Goal: Task Accomplishment & Management: Manage account settings

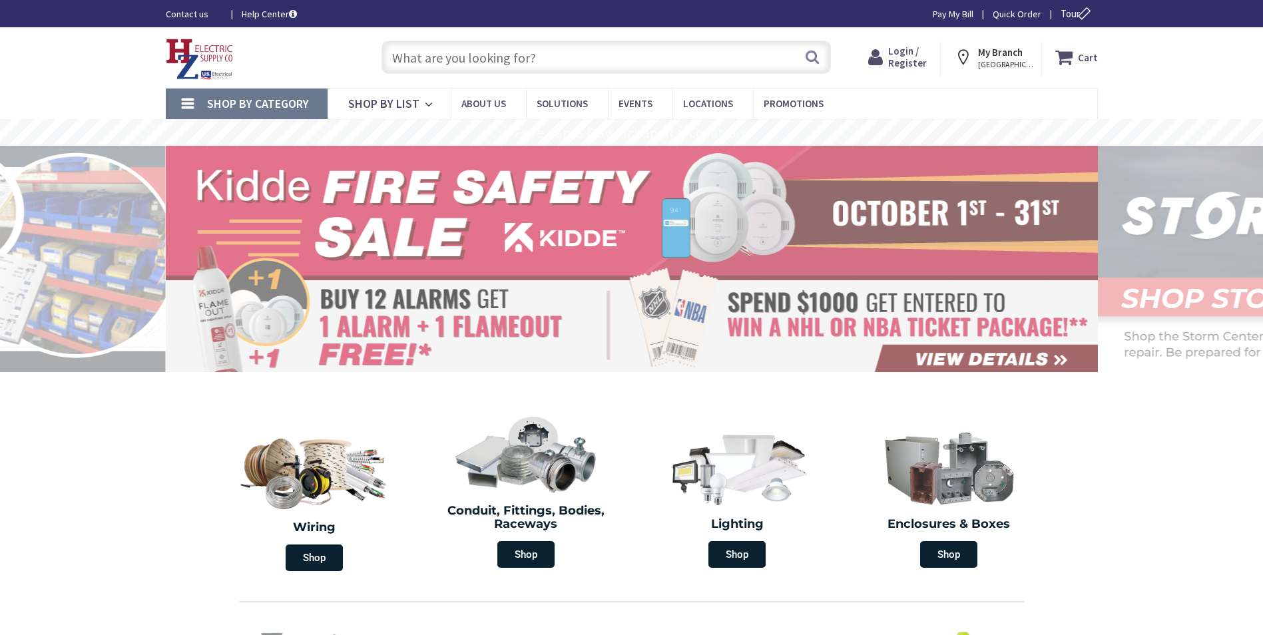
click at [917, 59] on span "Login / Register" at bounding box center [907, 57] width 39 height 25
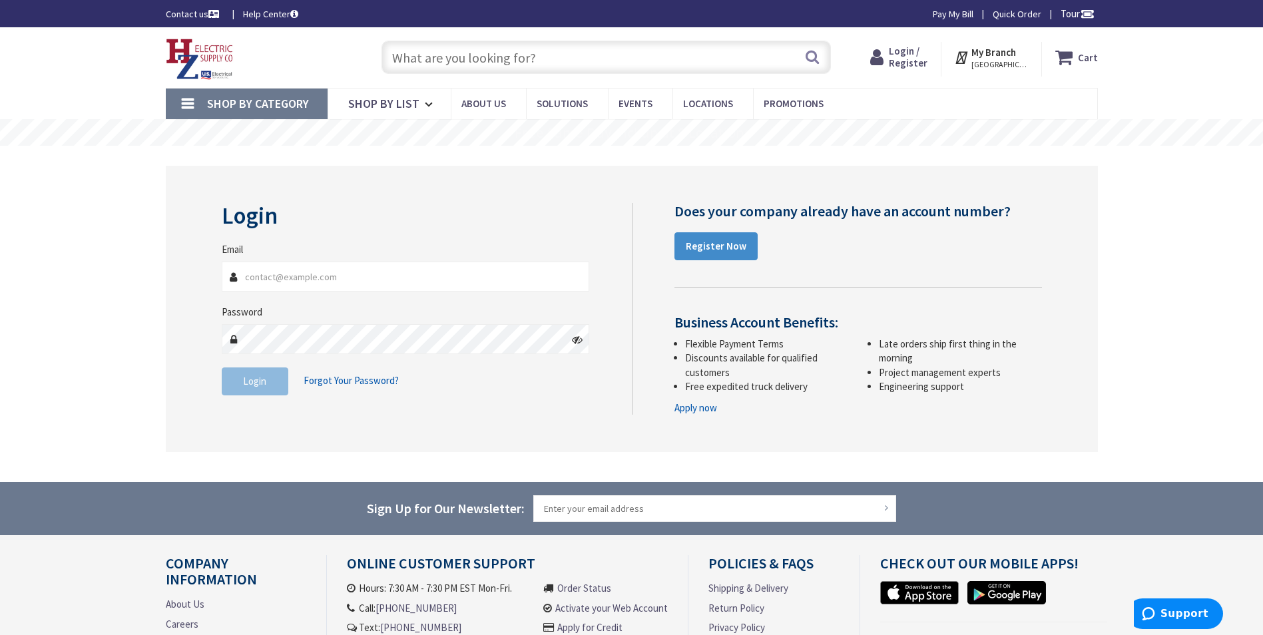
type input "[PERSON_NAME][EMAIL_ADDRESS][DOMAIN_NAME]"
click at [258, 384] on span "Login" at bounding box center [254, 381] width 23 height 13
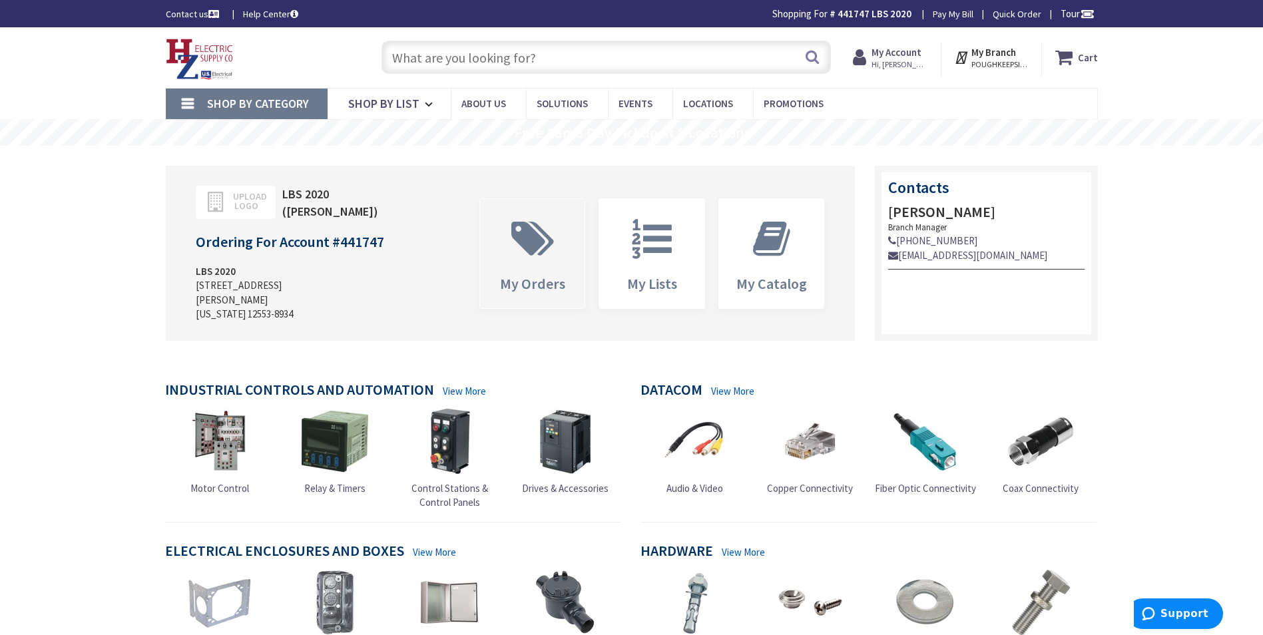
click at [537, 245] on icon at bounding box center [533, 239] width 56 height 40
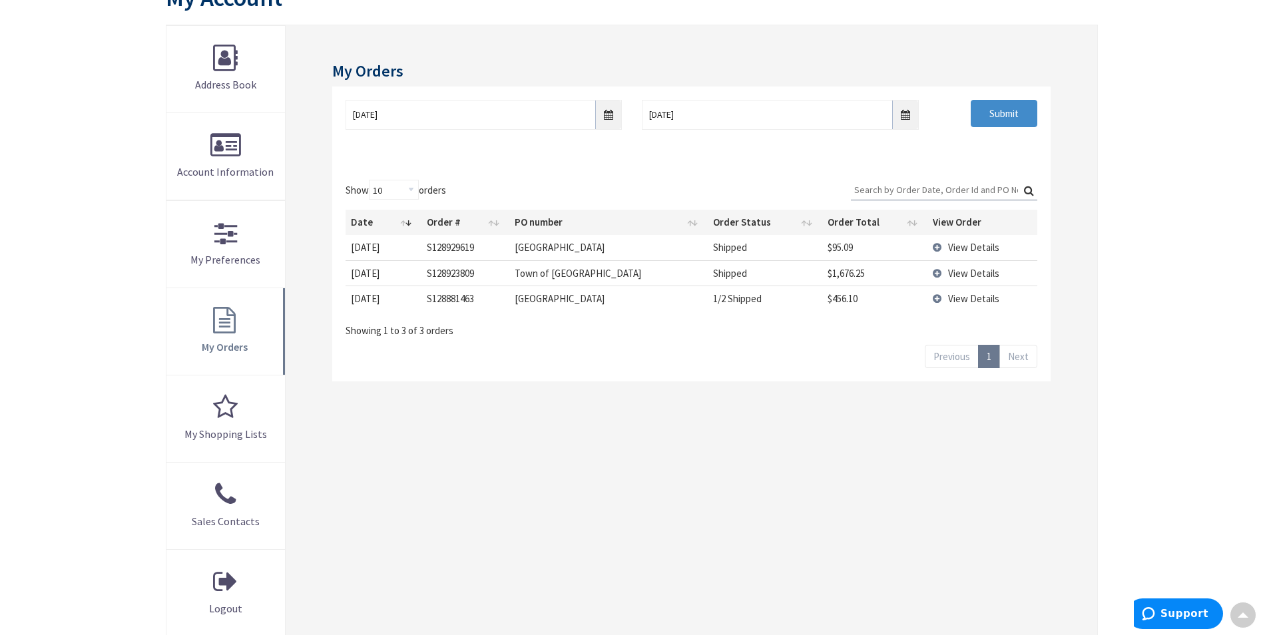
scroll to position [175, 0]
click at [977, 271] on span "View Details" at bounding box center [973, 271] width 51 height 13
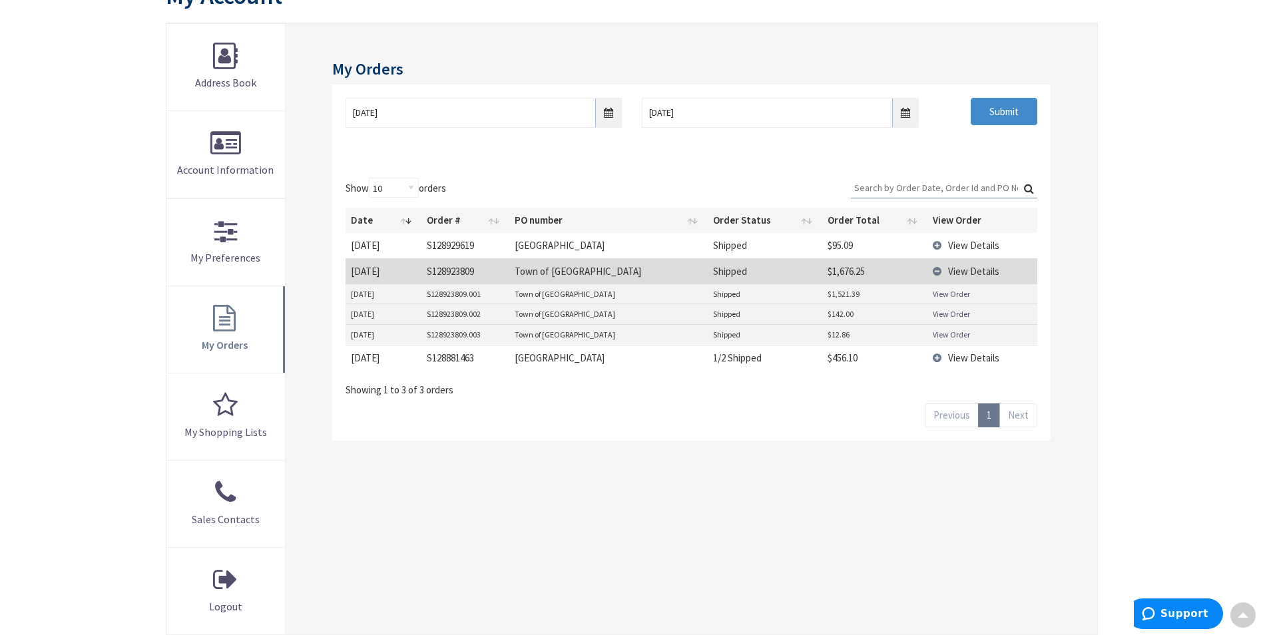
click at [954, 295] on link "View Order" at bounding box center [951, 293] width 37 height 11
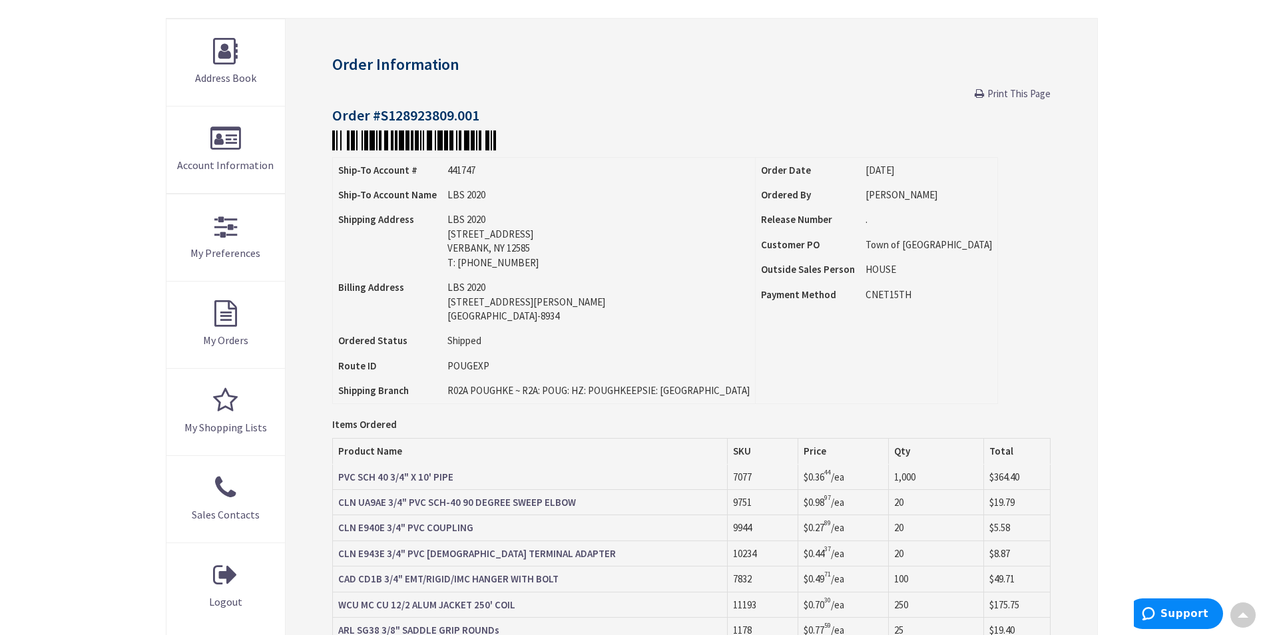
scroll to position [55, 0]
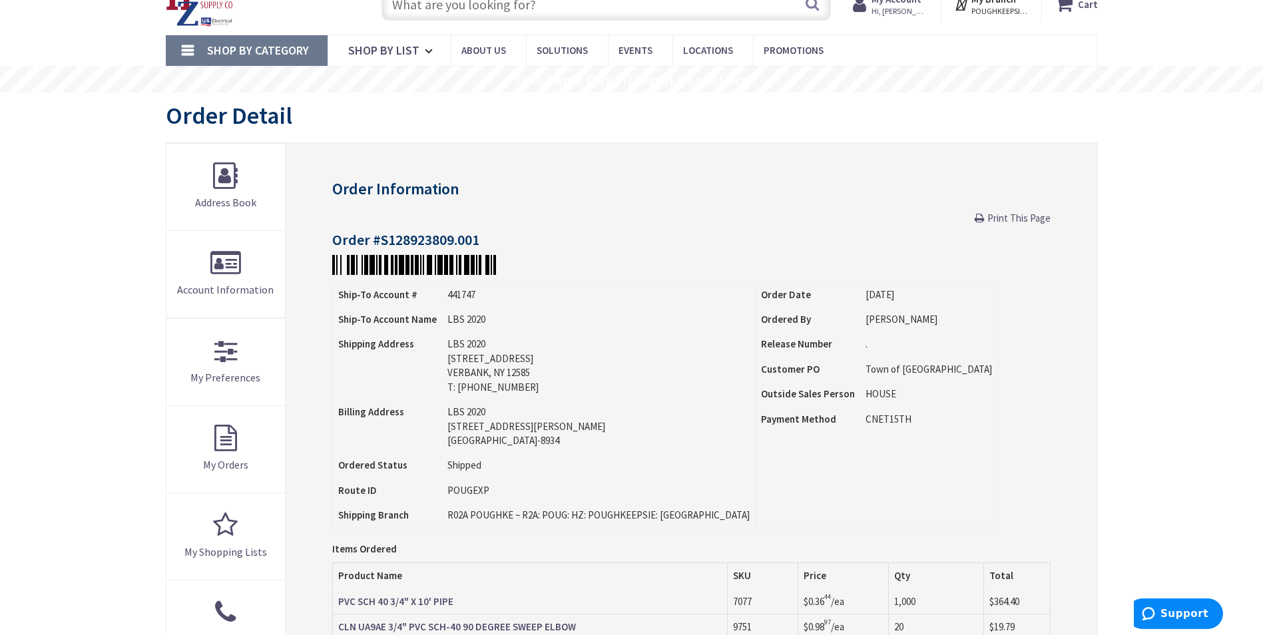
click at [411, 242] on h4 "Order #S128923809.001" at bounding box center [691, 240] width 718 height 16
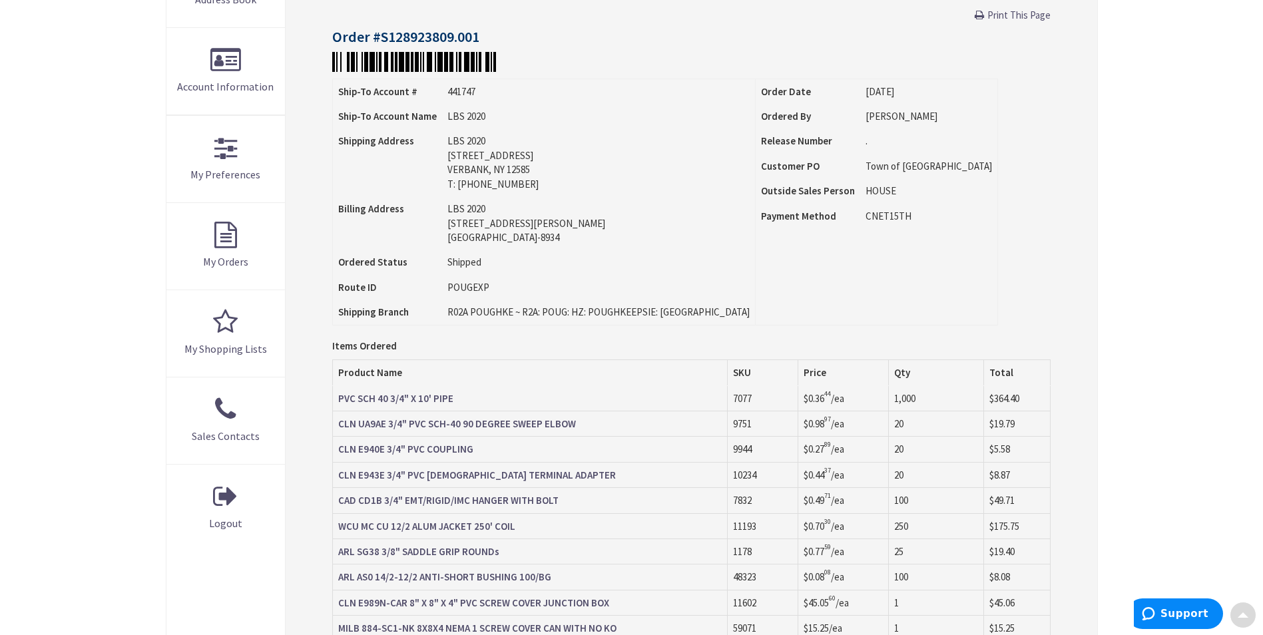
scroll to position [277, 0]
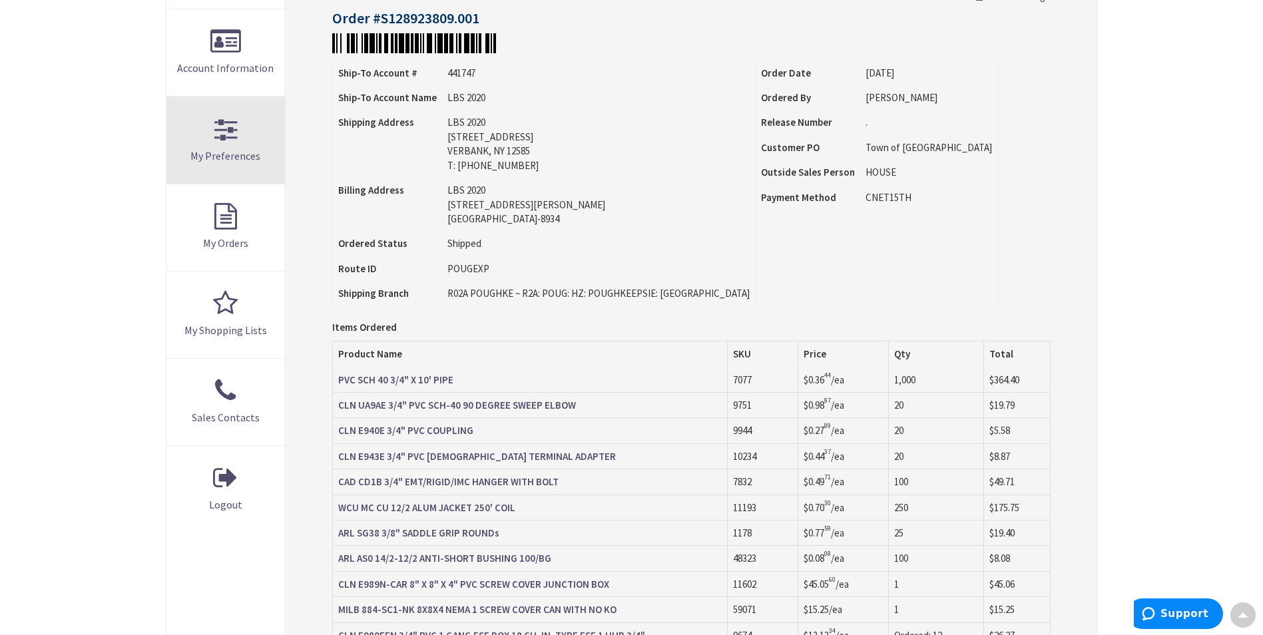
click at [250, 149] on span "My Preferences" at bounding box center [225, 155] width 70 height 13
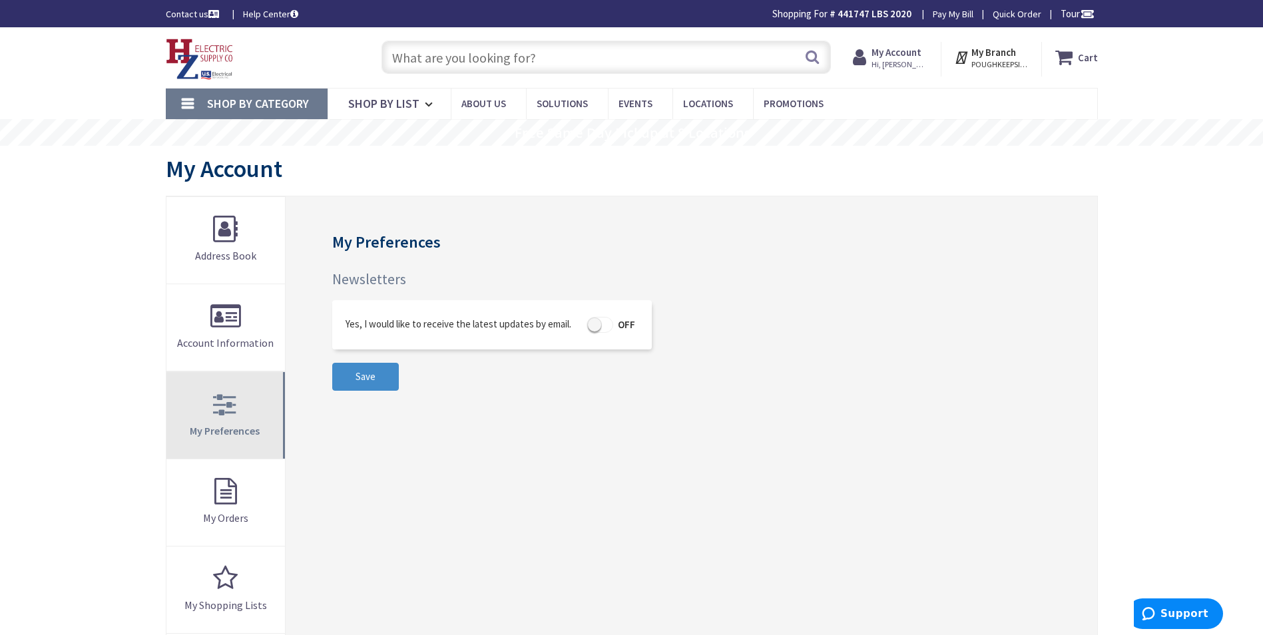
click at [246, 419] on link "My Preferences" at bounding box center [225, 415] width 119 height 87
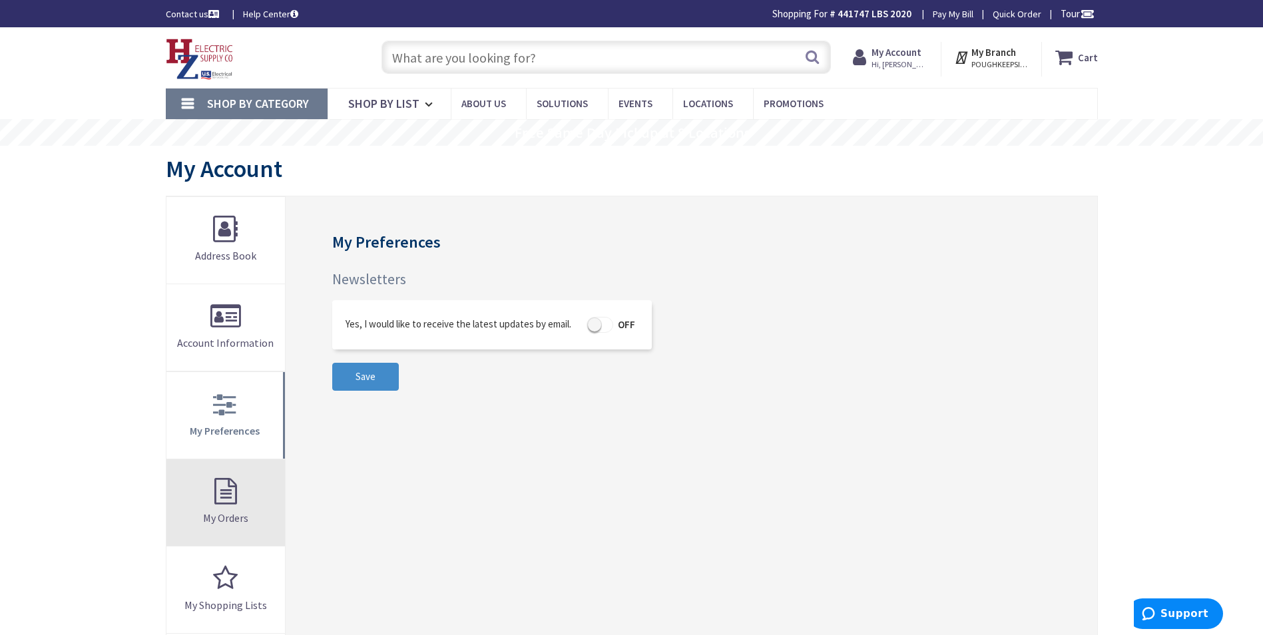
click at [246, 484] on link "My Orders" at bounding box center [225, 502] width 119 height 87
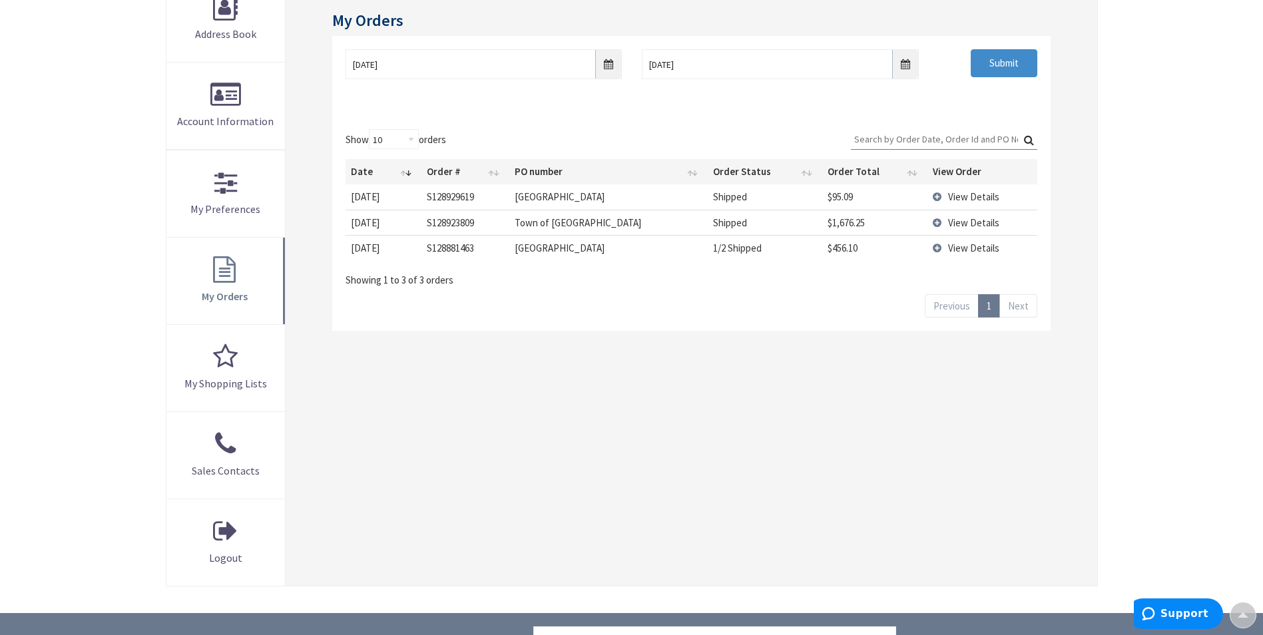
scroll to position [224, 0]
click at [941, 251] on td "View Details" at bounding box center [982, 247] width 109 height 25
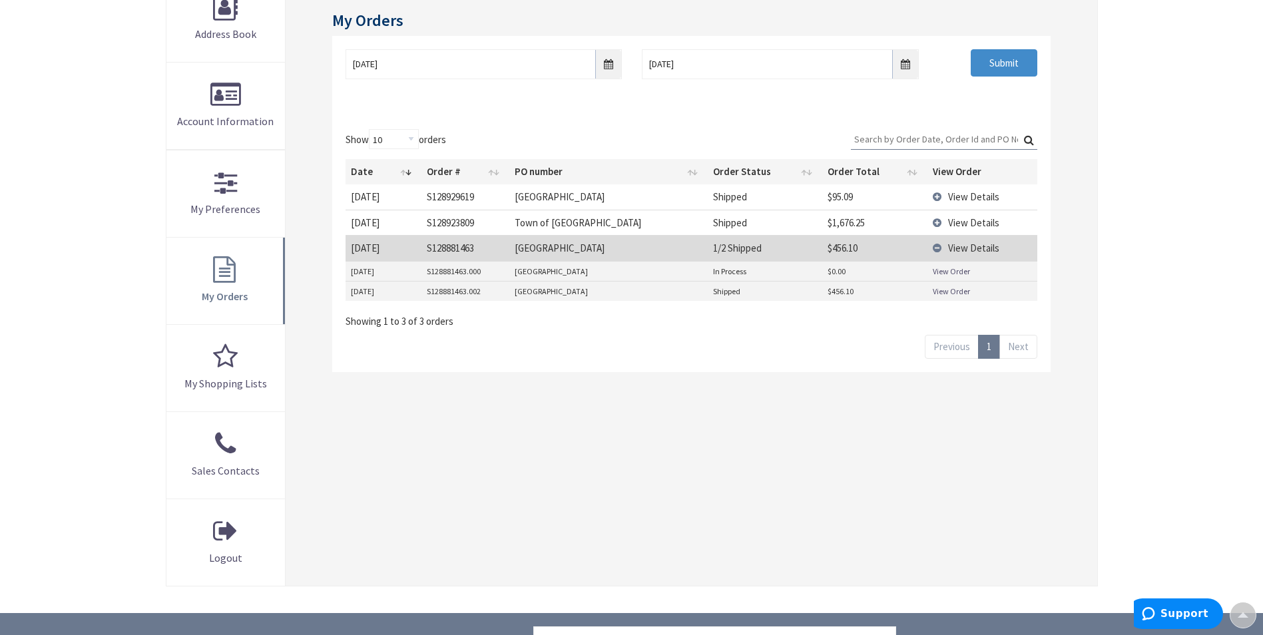
click at [955, 281] on td "View Order" at bounding box center [982, 291] width 109 height 20
click at [948, 292] on link "View Order" at bounding box center [951, 291] width 37 height 11
click at [960, 274] on link "View Order" at bounding box center [951, 271] width 37 height 11
click at [967, 199] on span "View Details" at bounding box center [973, 196] width 51 height 13
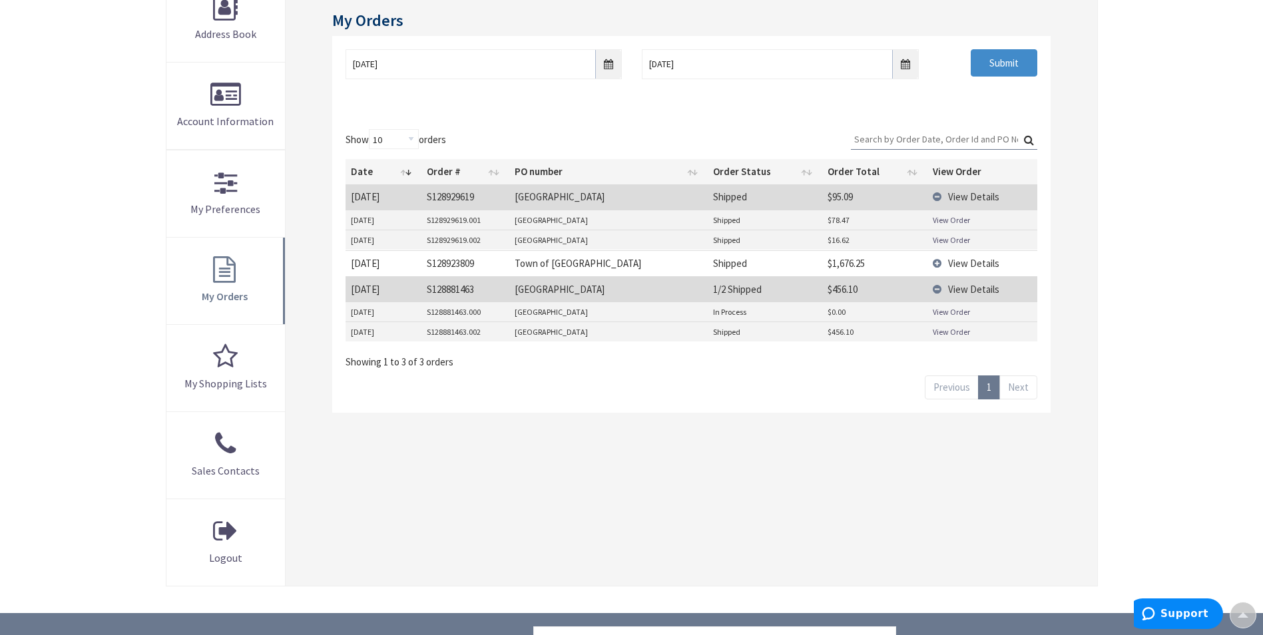
click at [953, 220] on link "View Order" at bounding box center [951, 219] width 37 height 11
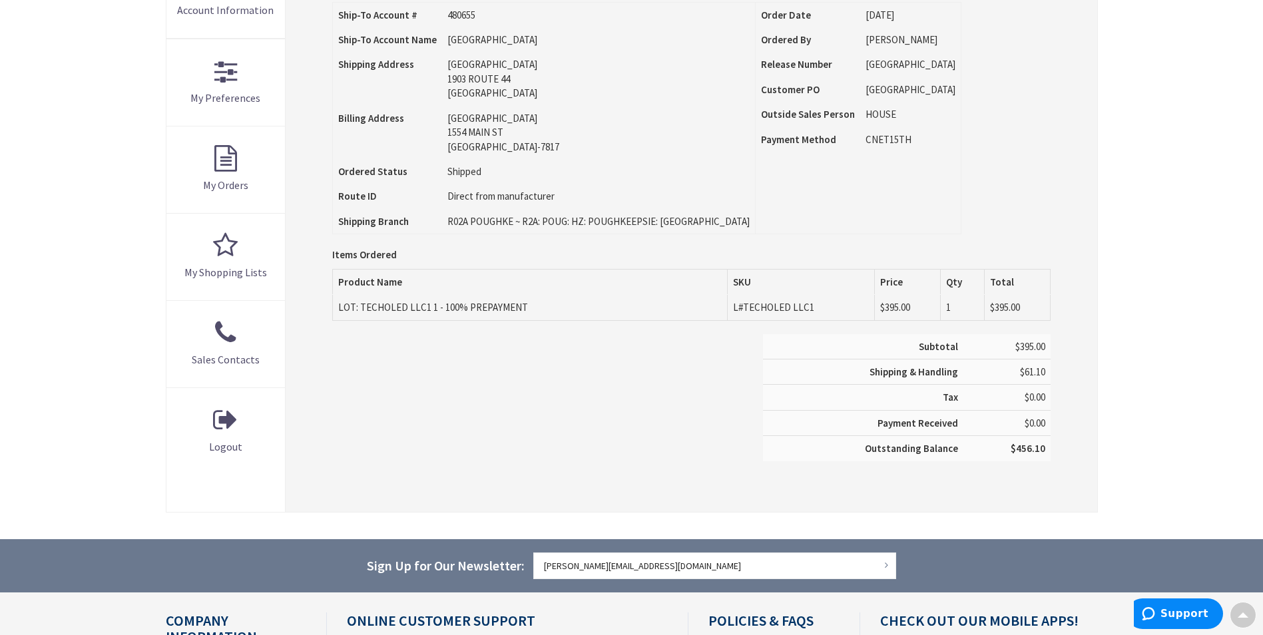
scroll to position [2, 0]
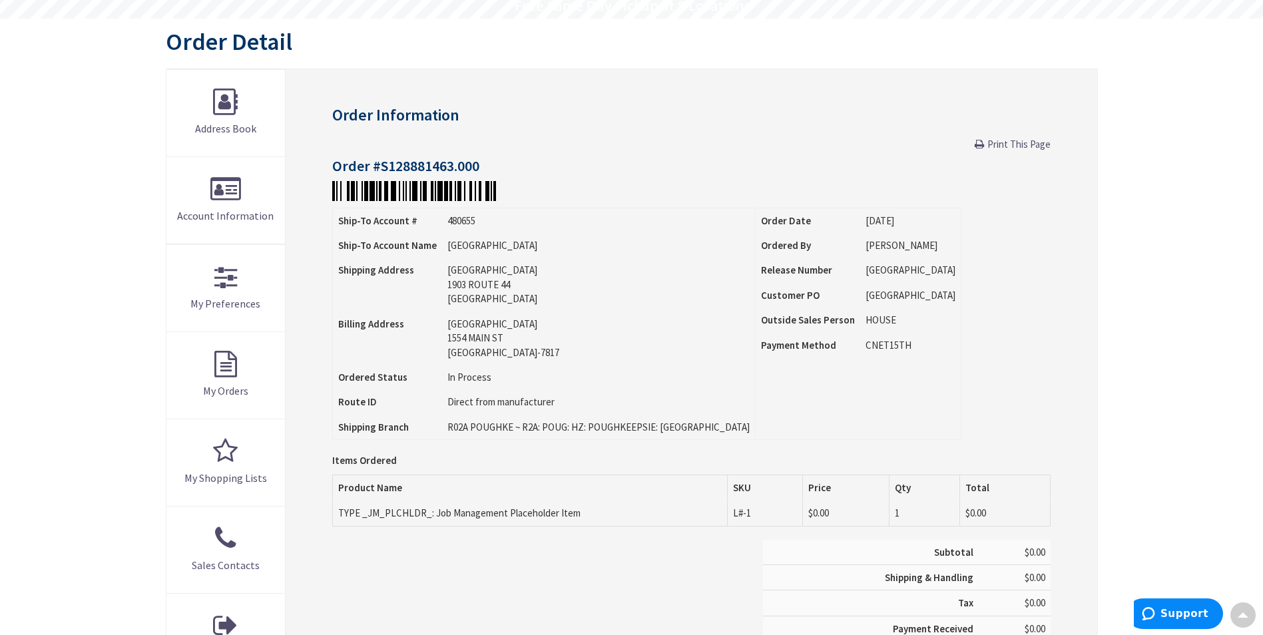
scroll to position [113, 0]
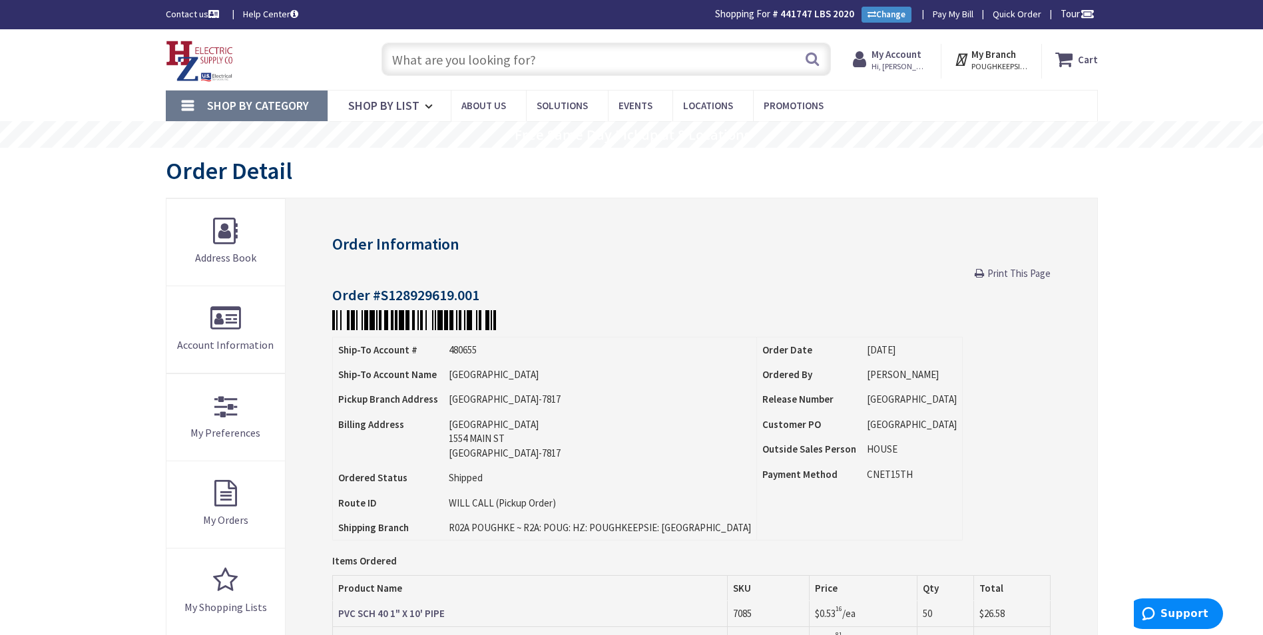
click at [290, 114] on link "Shop By Category" at bounding box center [247, 106] width 162 height 31
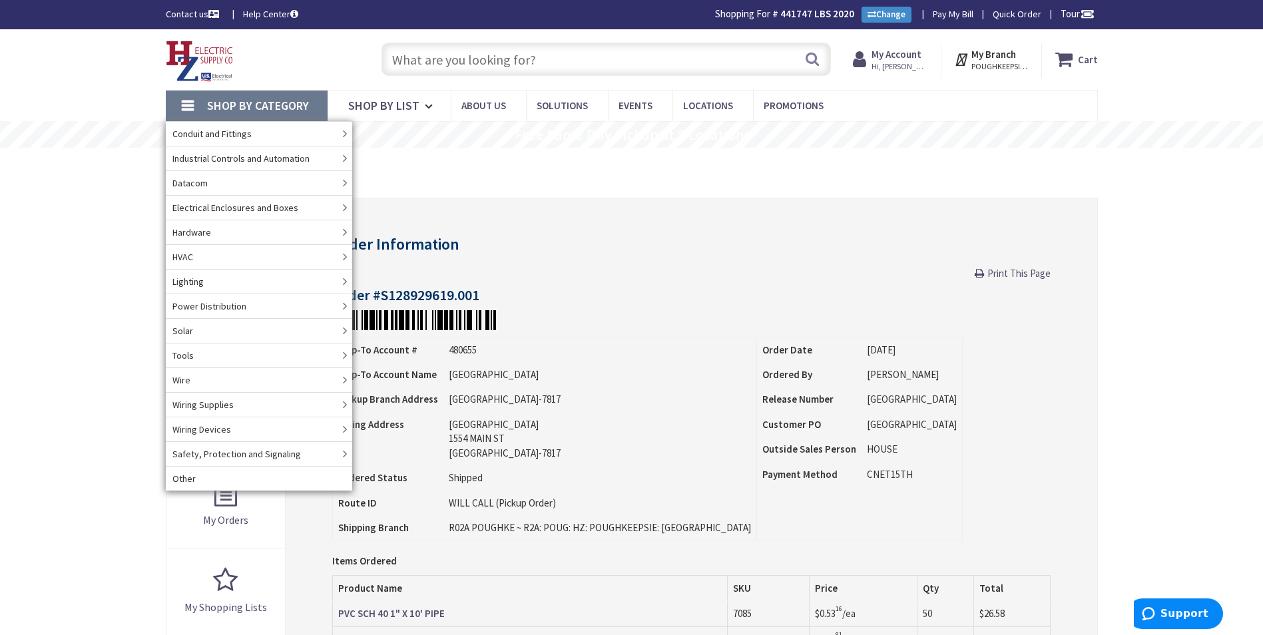
click at [708, 151] on div "Order Detail" at bounding box center [632, 173] width 932 height 50
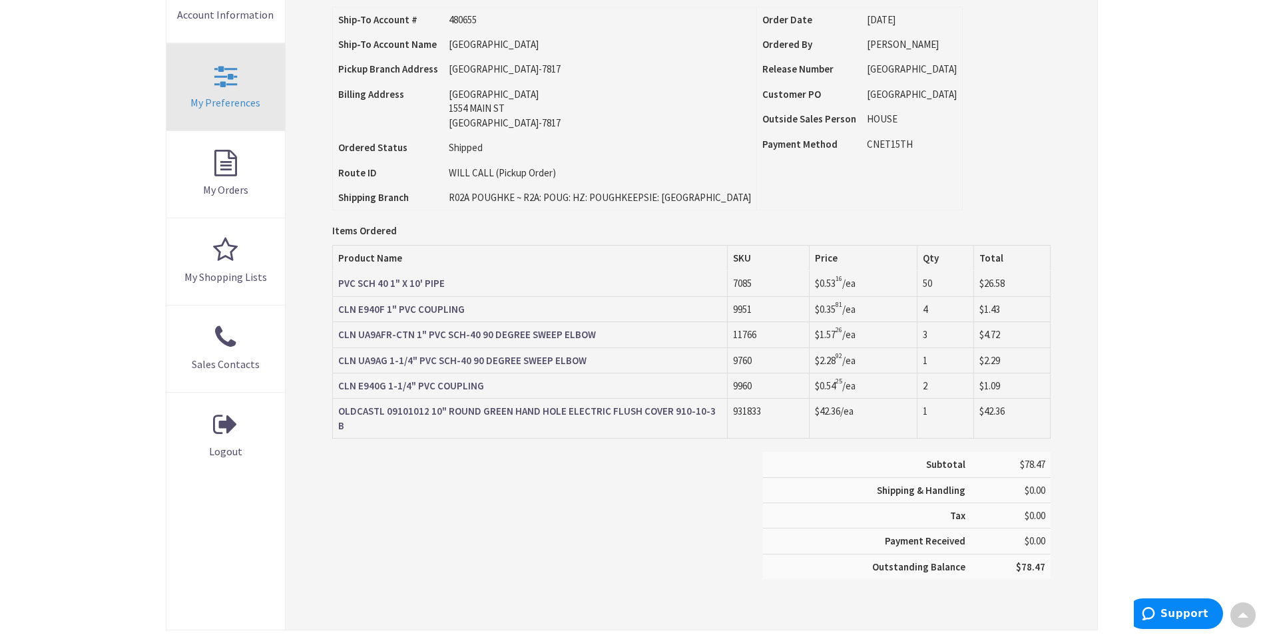
scroll to position [333, 0]
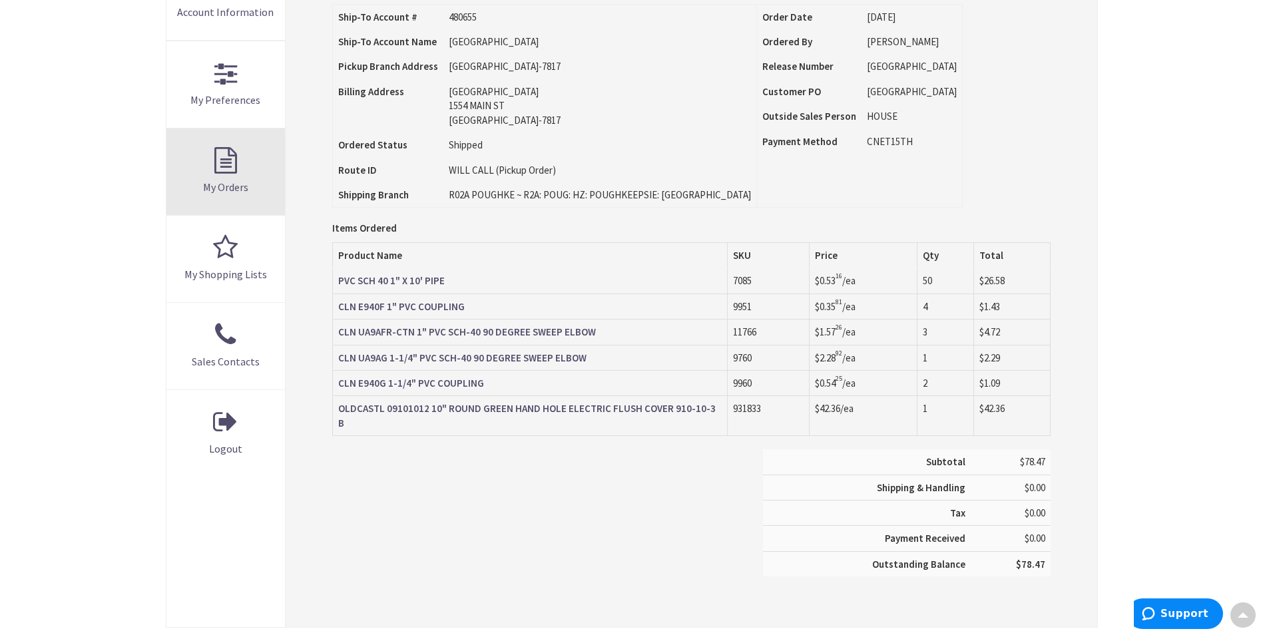
click at [237, 173] on link "My Orders" at bounding box center [225, 172] width 119 height 87
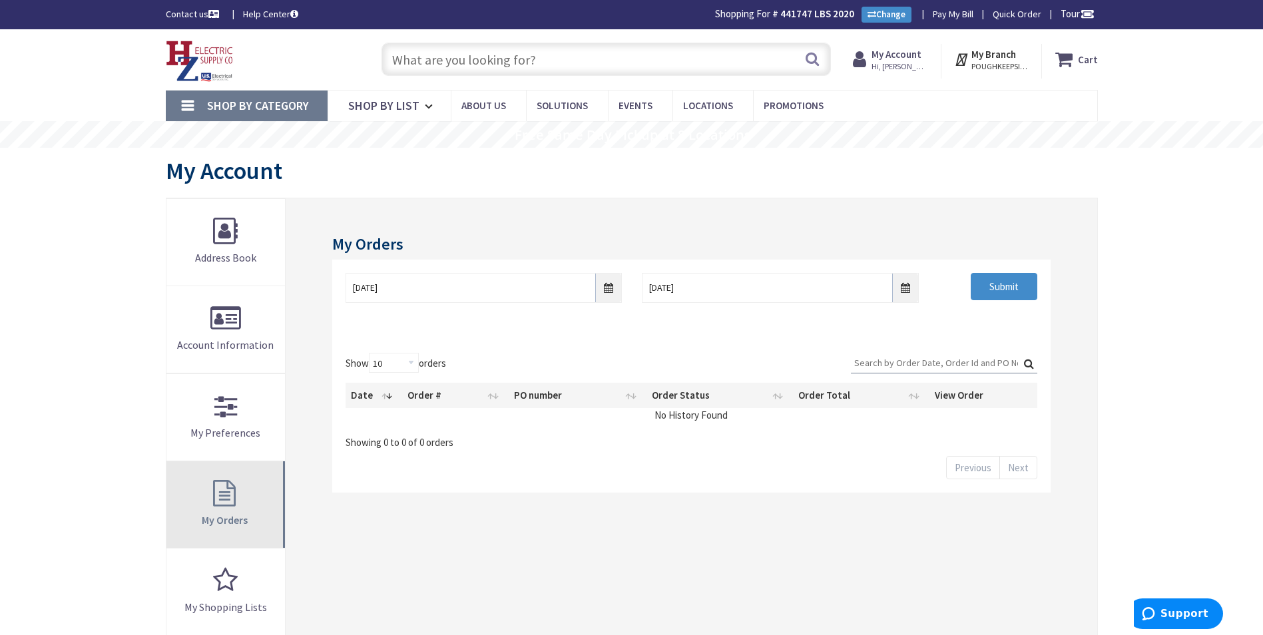
click at [246, 517] on span "My Orders" at bounding box center [225, 519] width 46 height 13
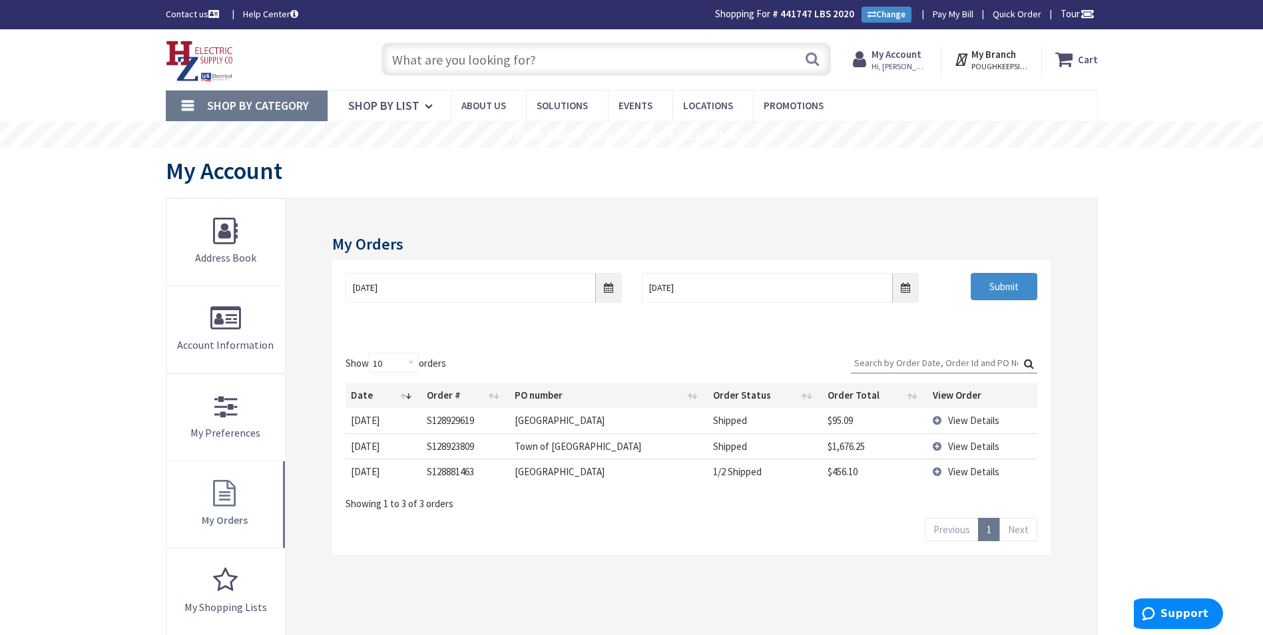
click at [938, 446] on td "View Details" at bounding box center [982, 446] width 109 height 25
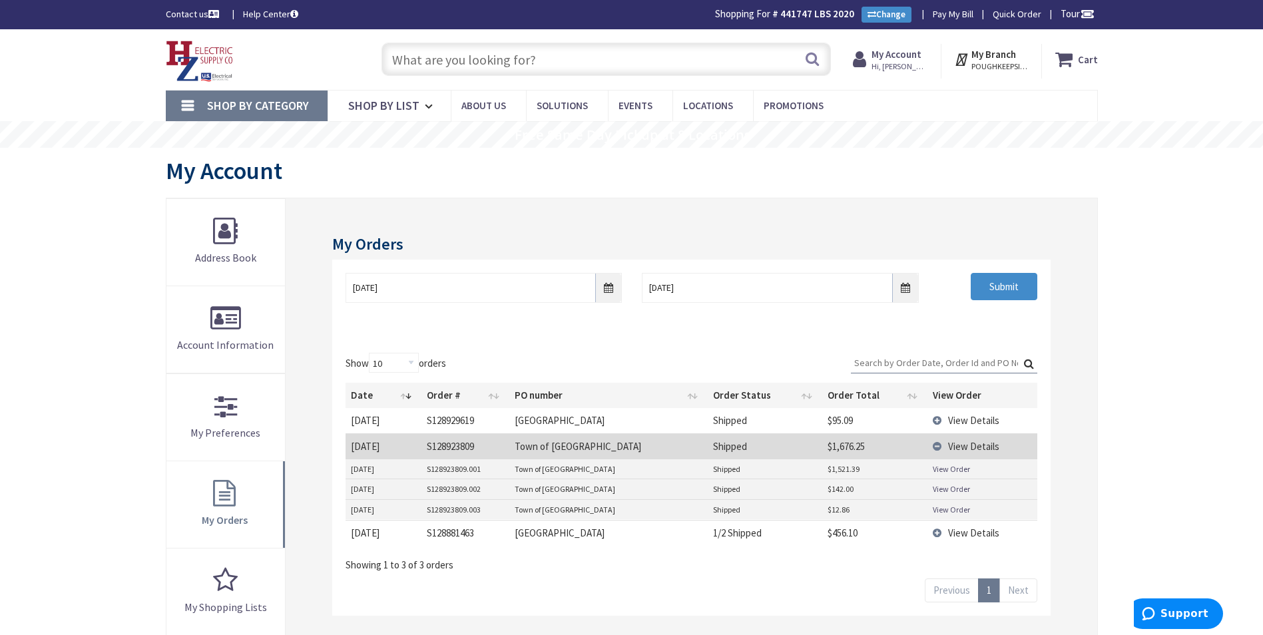
click at [956, 472] on link "View Order" at bounding box center [951, 468] width 37 height 11
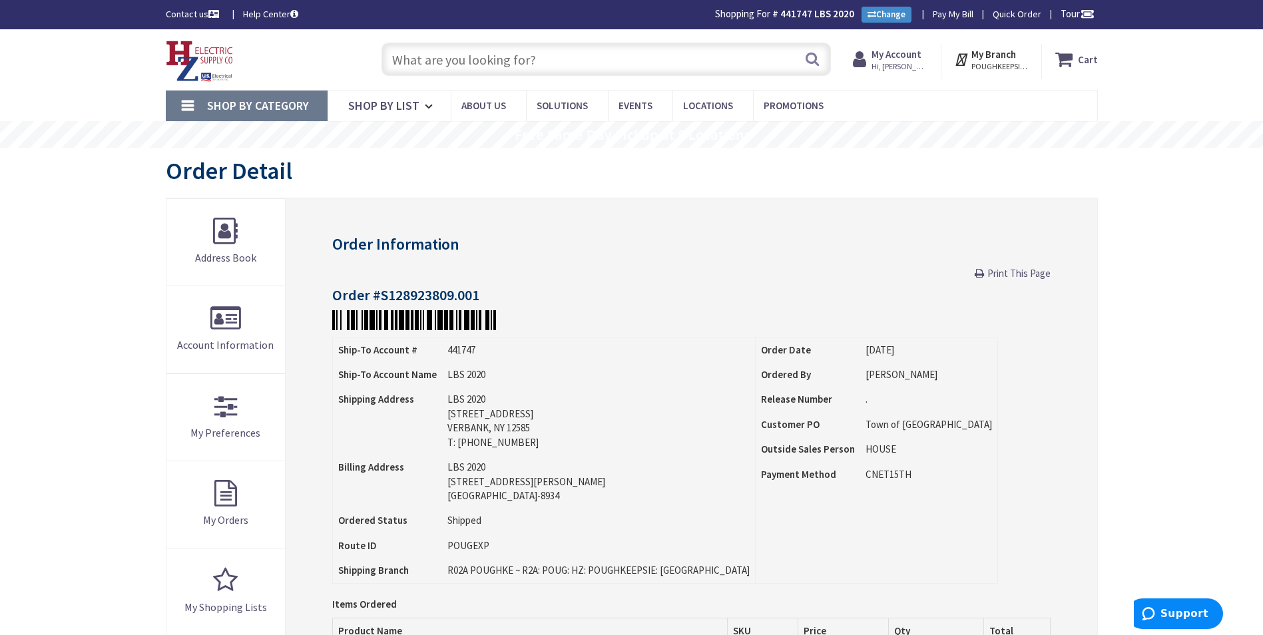
scroll to position [111, 0]
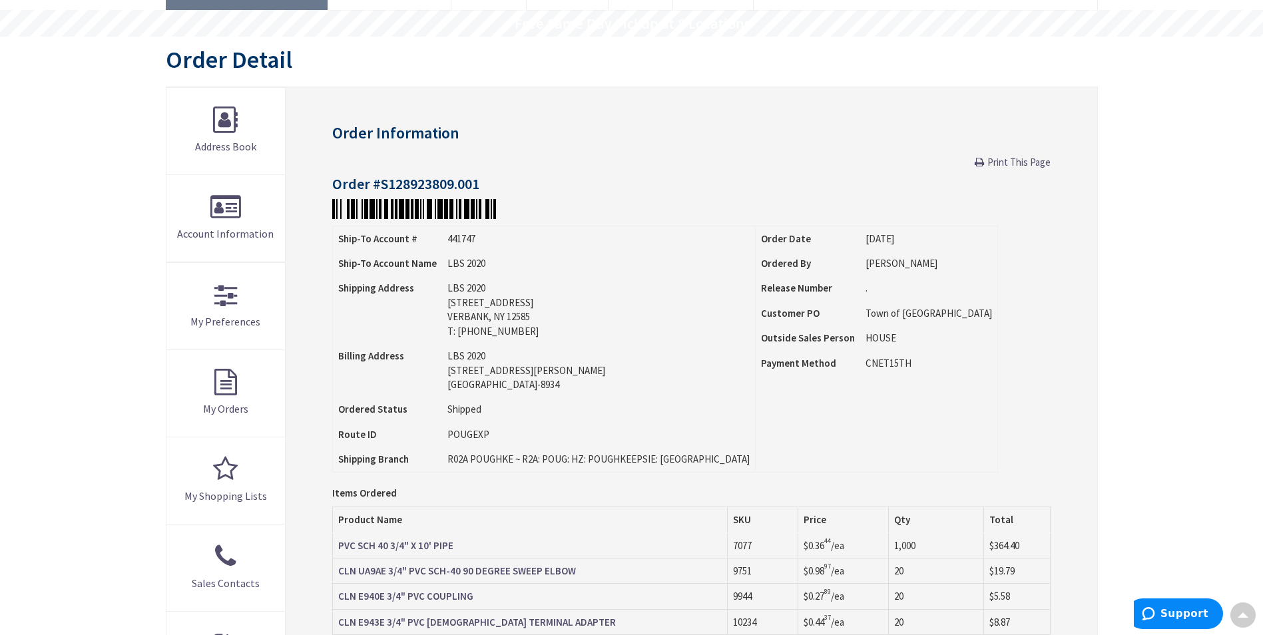
drag, startPoint x: 465, startPoint y: 330, endPoint x: 537, endPoint y: 337, distance: 73.0
click at [537, 337] on div "LBS 2020 844 N CLOVE RD VERBANK, NY 12585 T: 845-375-9053" at bounding box center [599, 309] width 302 height 57
drag, startPoint x: 537, startPoint y: 337, endPoint x: 702, endPoint y: 412, distance: 180.9
click at [756, 412] on td "Order Date 10/03/2025 Ordered By TOM Release Number Customer PO Outside Sales P…" at bounding box center [877, 349] width 242 height 246
drag, startPoint x: 535, startPoint y: 284, endPoint x: 547, endPoint y: 336, distance: 53.5
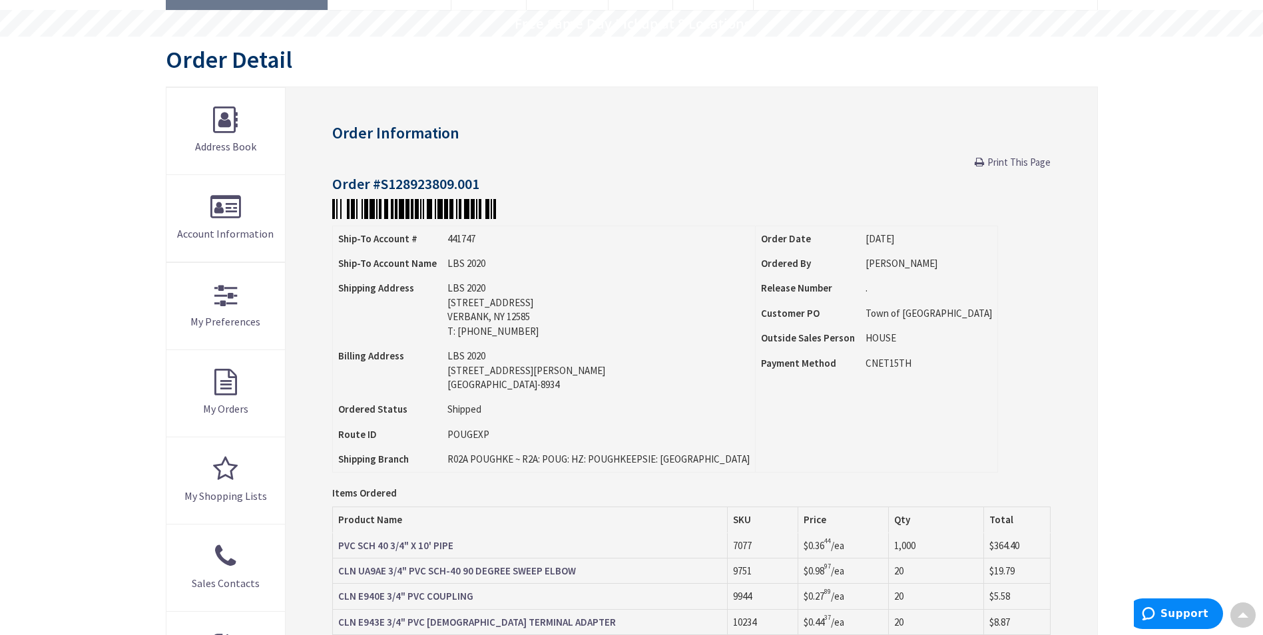
click at [547, 336] on tr "Shipping Address LBS 2020 844 N CLOVE RD VERBANK, NY 12585 T: 845-375-9053" at bounding box center [544, 310] width 422 height 68
click at [546, 338] on div "LBS 2020 844 N CLOVE RD VERBANK, NY 12585 T: 845-375-9053" at bounding box center [599, 309] width 302 height 57
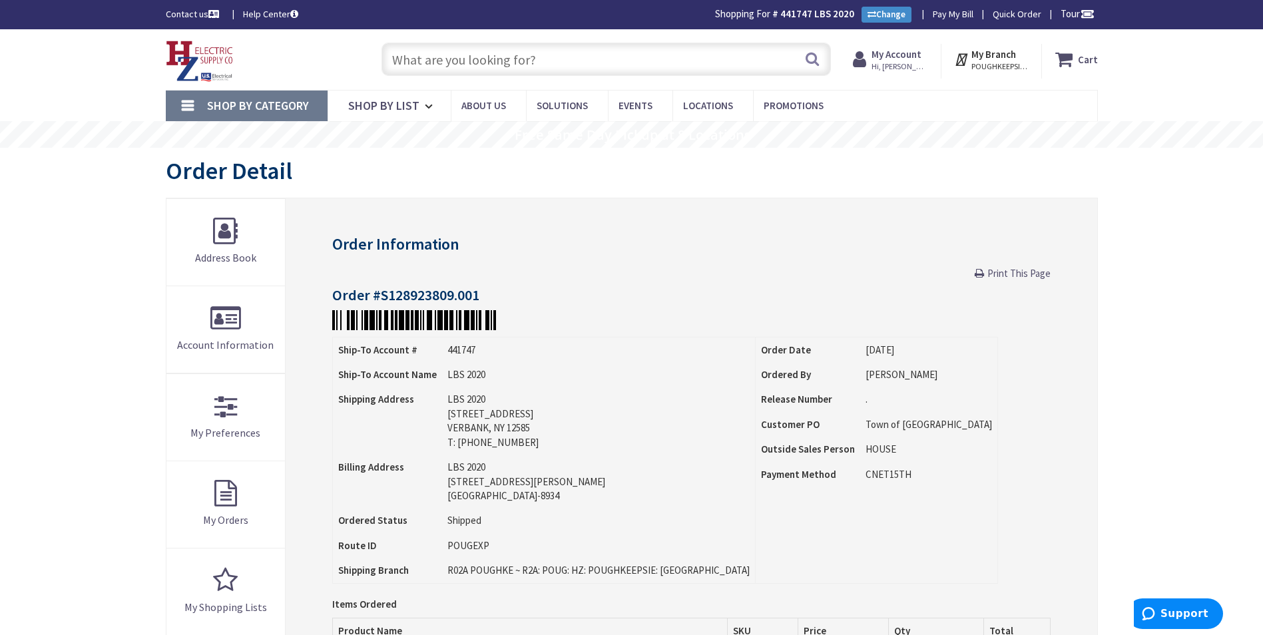
click at [911, 67] on span "Hi, [PERSON_NAME]" at bounding box center [900, 66] width 57 height 11
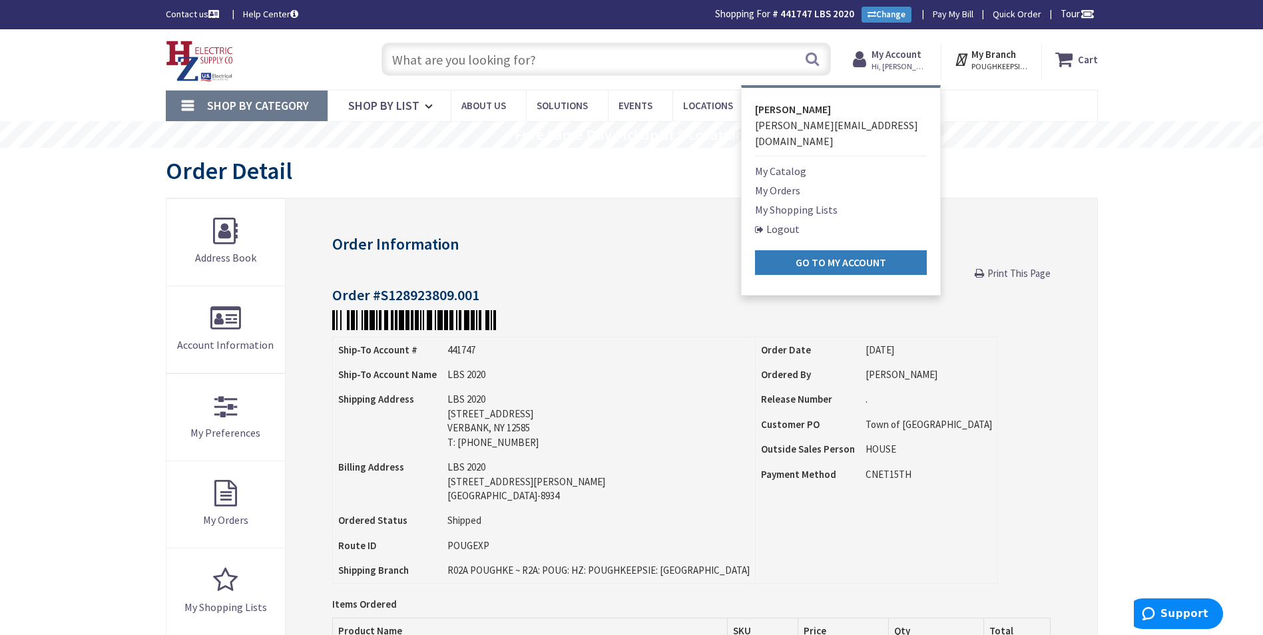
click at [856, 256] on strong "Go to My Account" at bounding box center [841, 262] width 91 height 13
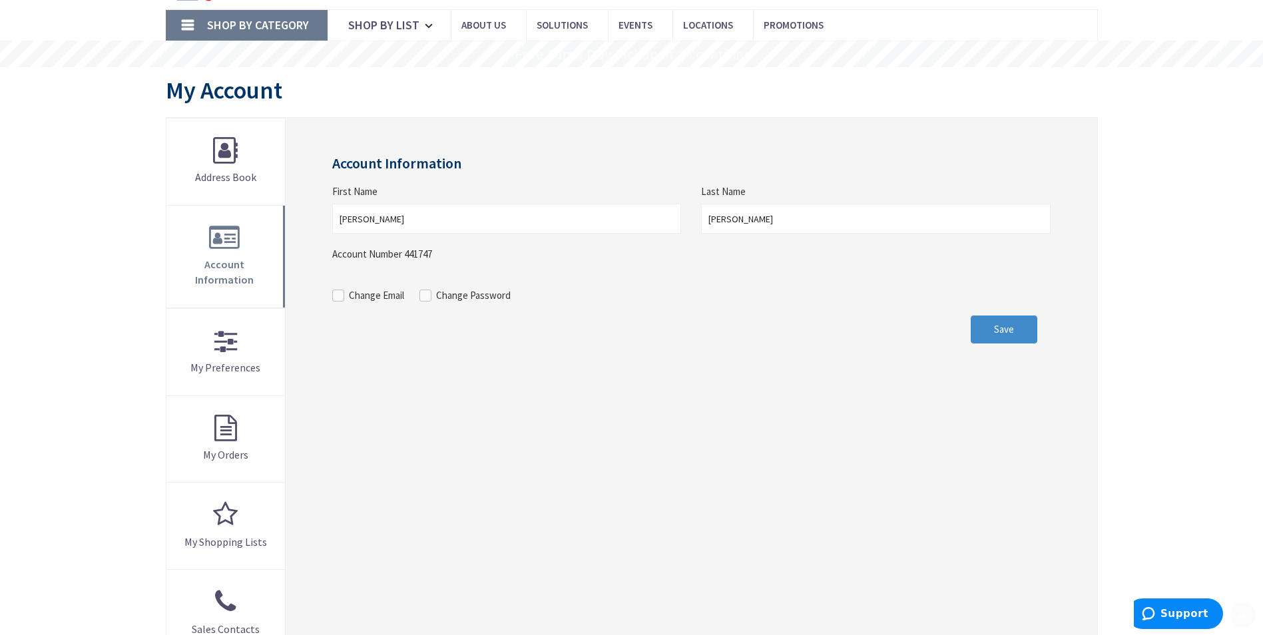
scroll to position [111, 0]
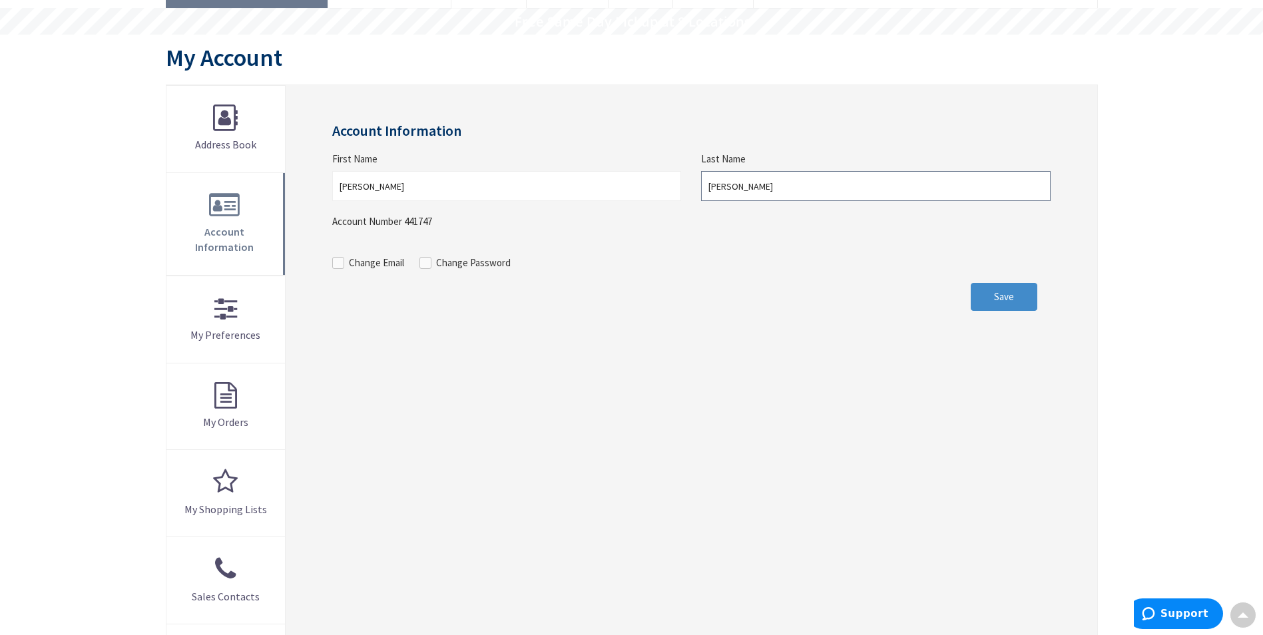
click at [715, 186] on input "[PERSON_NAME]" at bounding box center [875, 186] width 349 height 30
click at [717, 184] on input "Liebold" at bounding box center [875, 184] width 349 height 30
click at [719, 185] on input "Liebold" at bounding box center [875, 186] width 349 height 30
type input "[PERSON_NAME]"
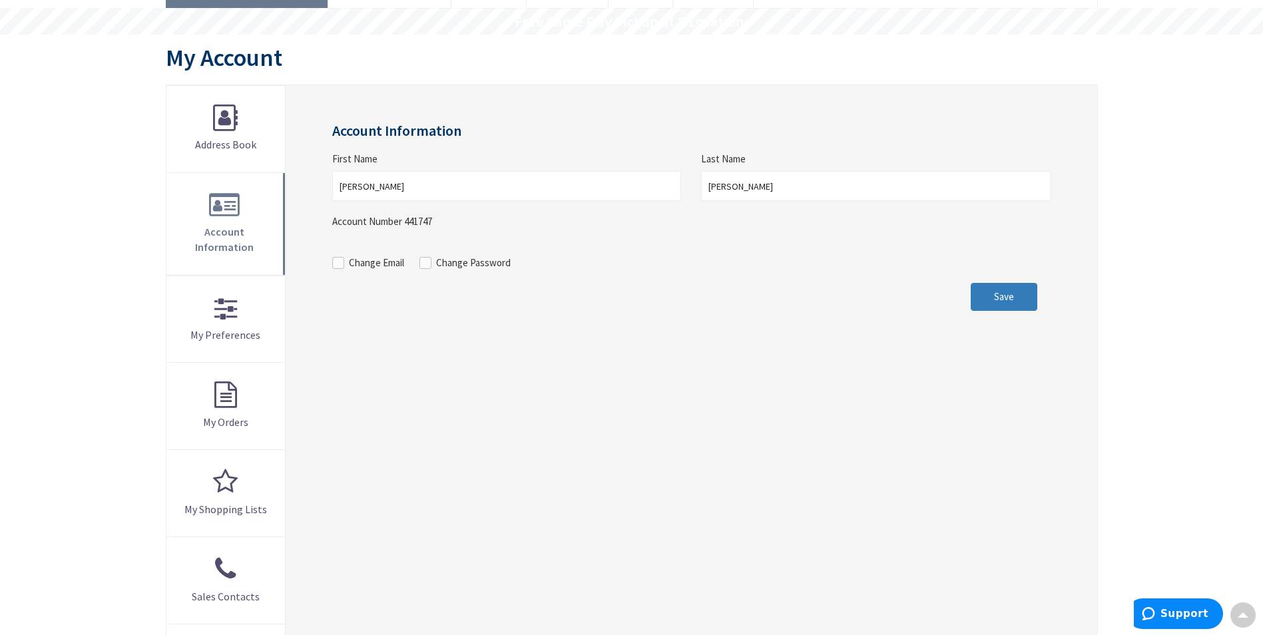
click at [992, 295] on button "Save" at bounding box center [1004, 297] width 67 height 28
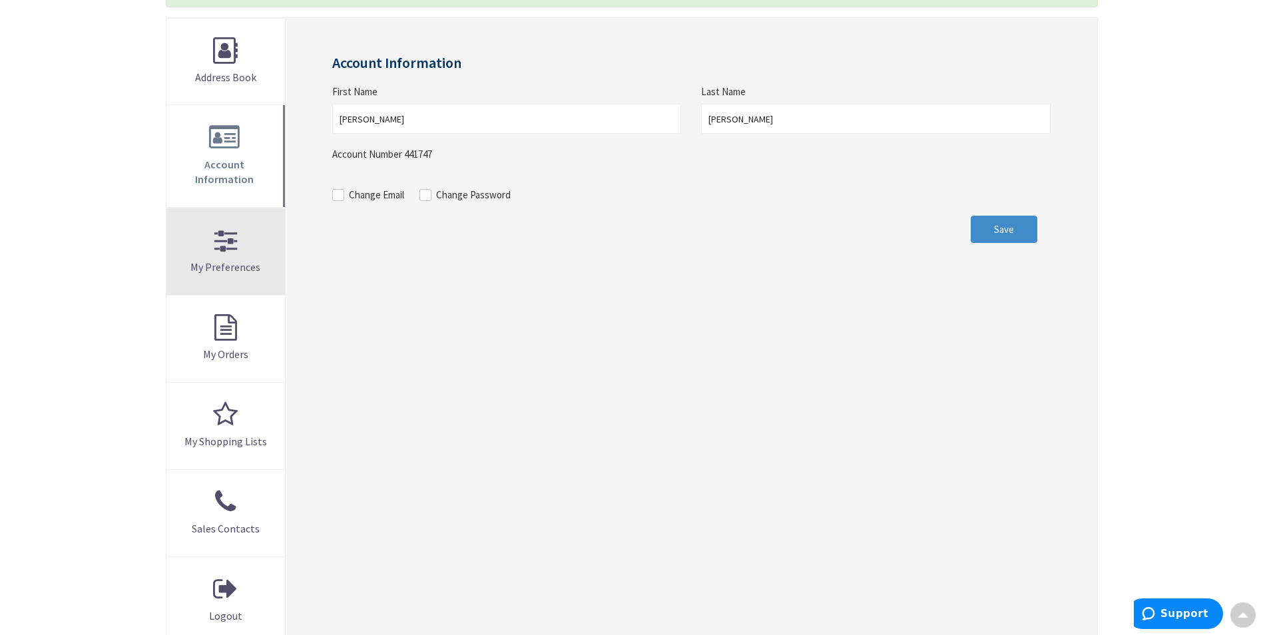
click at [248, 260] on span "My Preferences" at bounding box center [225, 266] width 70 height 13
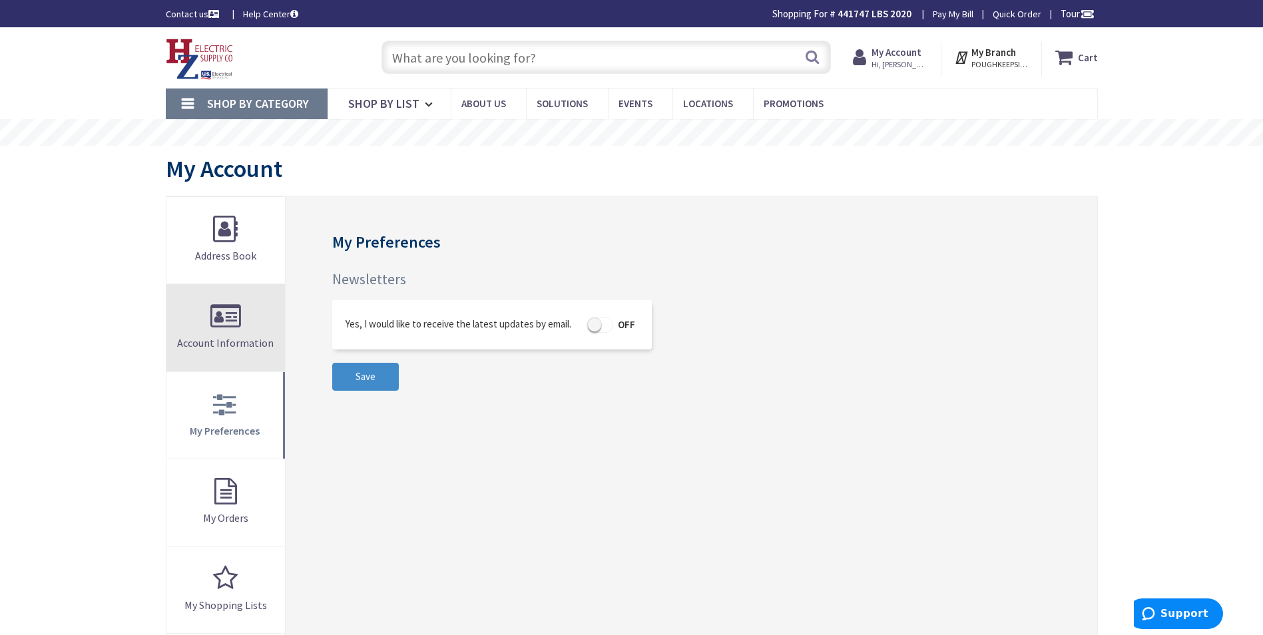
click at [245, 322] on link "Account Information" at bounding box center [225, 327] width 119 height 87
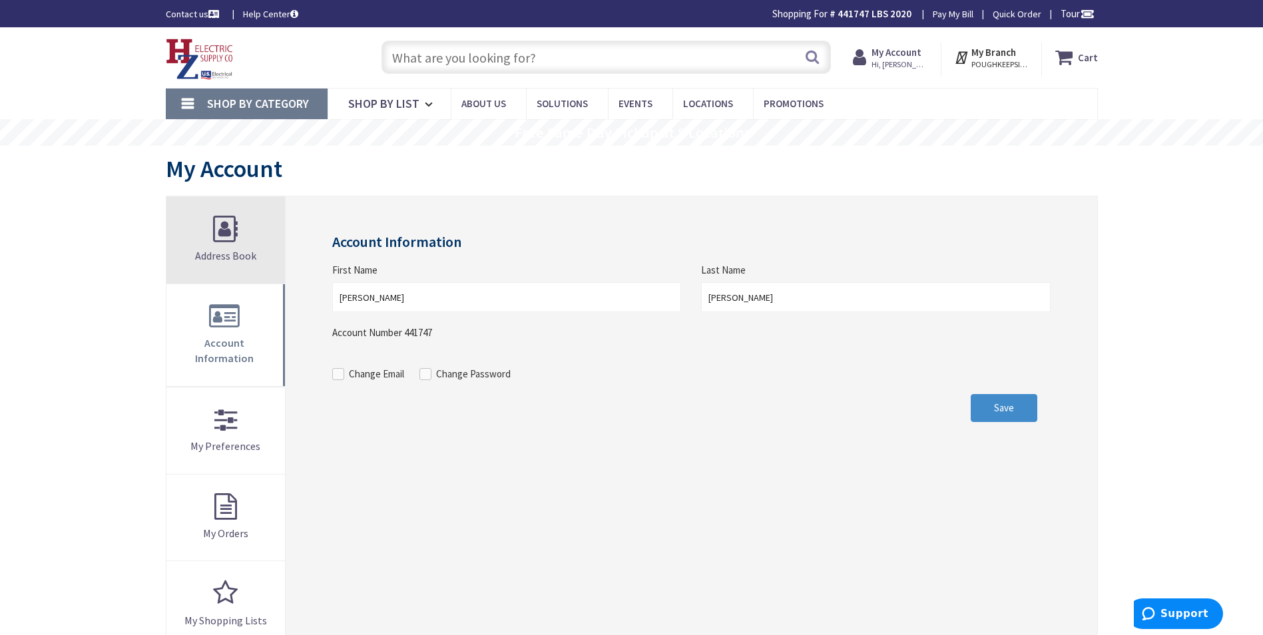
click at [246, 256] on span "Address Book" at bounding box center [225, 255] width 61 height 13
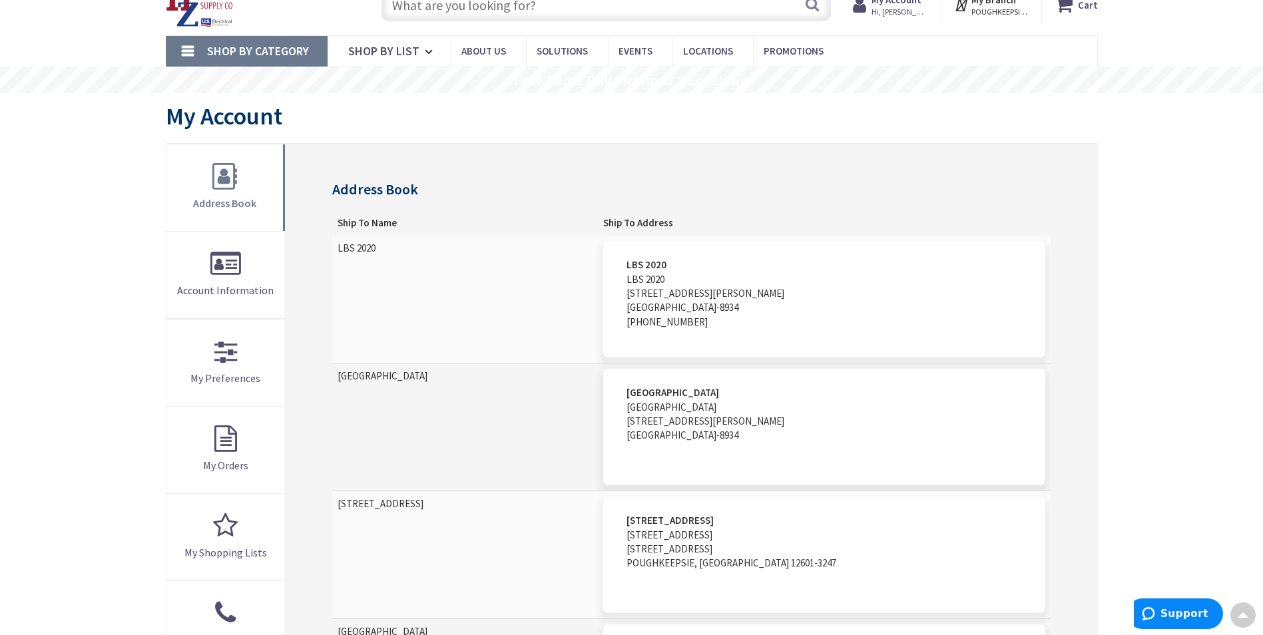
scroll to position [2, 0]
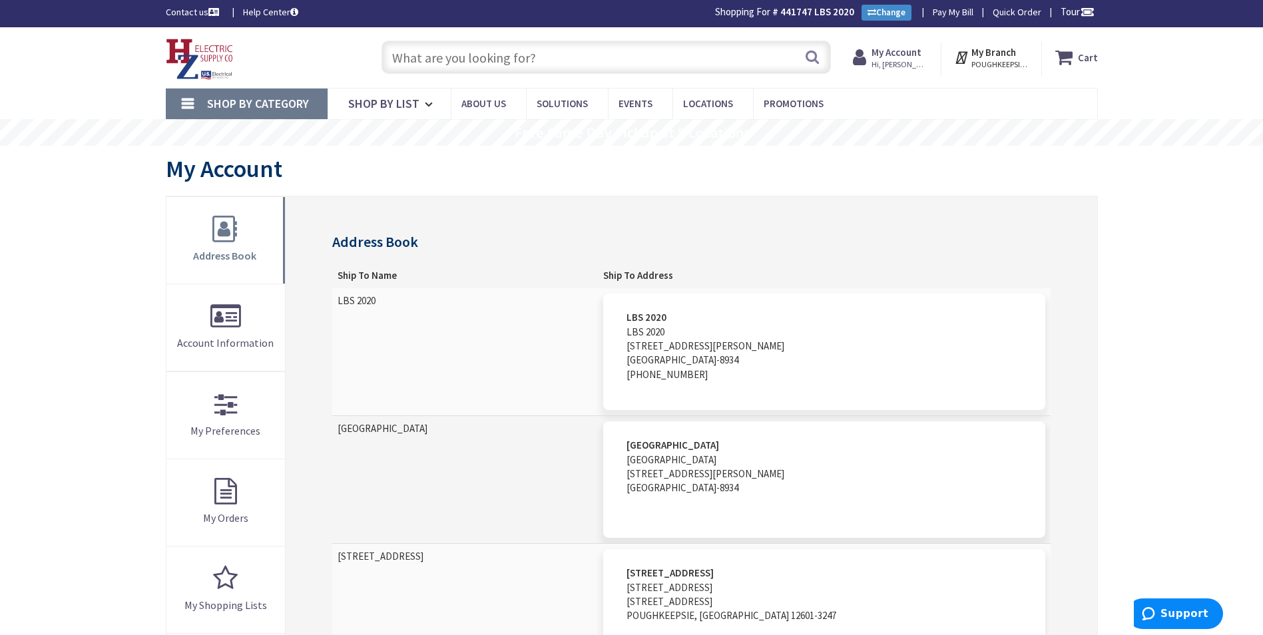
click at [722, 351] on address "LBS 2020 LBS 2020 [STREET_ADDRESS][PERSON_NAME] 845-375-9053" at bounding box center [824, 352] width 442 height 117
click at [667, 320] on strong "LBS 2020" at bounding box center [647, 317] width 40 height 13
drag, startPoint x: 693, startPoint y: 365, endPoint x: 696, endPoint y: 378, distance: 12.9
click at [696, 378] on address "LBS 2020 LBS 2020 [STREET_ADDRESS][PERSON_NAME] 845-375-9053" at bounding box center [824, 352] width 442 height 117
click at [702, 375] on address "LBS 2020 LBS 2020 [STREET_ADDRESS][PERSON_NAME] 845-375-9053" at bounding box center [824, 352] width 442 height 117
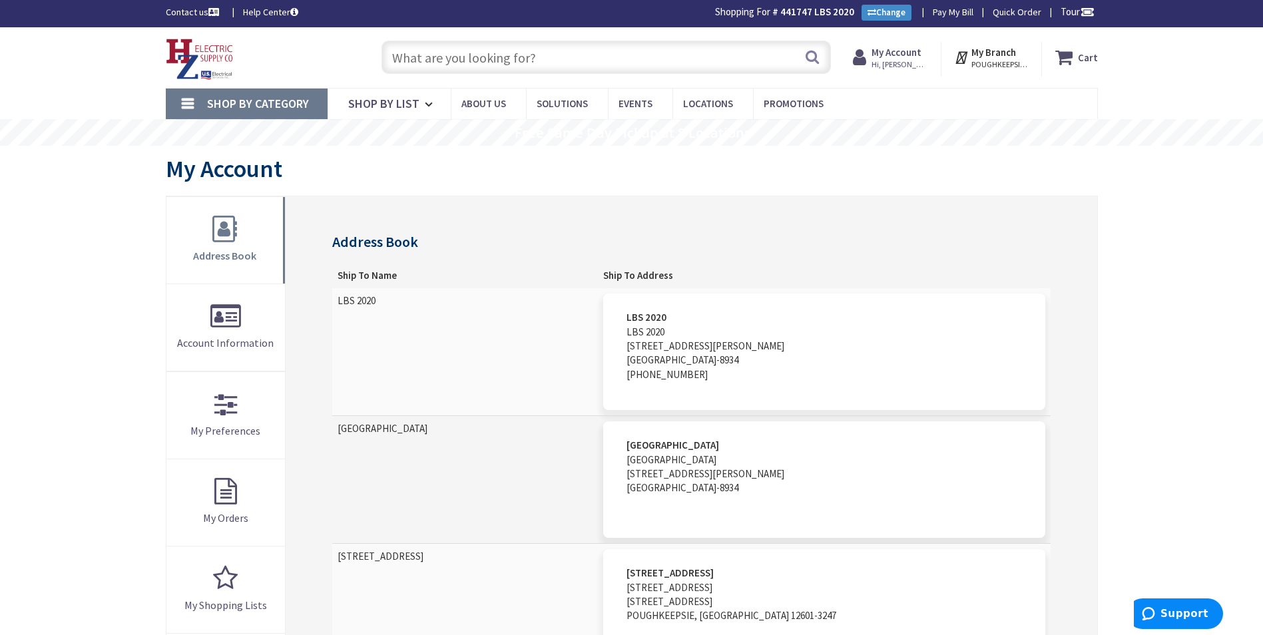
click at [707, 375] on address "LBS 2020 LBS 2020 [STREET_ADDRESS][PERSON_NAME] 845-375-9053" at bounding box center [824, 352] width 442 height 117
drag, startPoint x: 707, startPoint y: 375, endPoint x: 657, endPoint y: 262, distance: 123.5
click at [661, 274] on th "Ship To Address" at bounding box center [824, 275] width 452 height 25
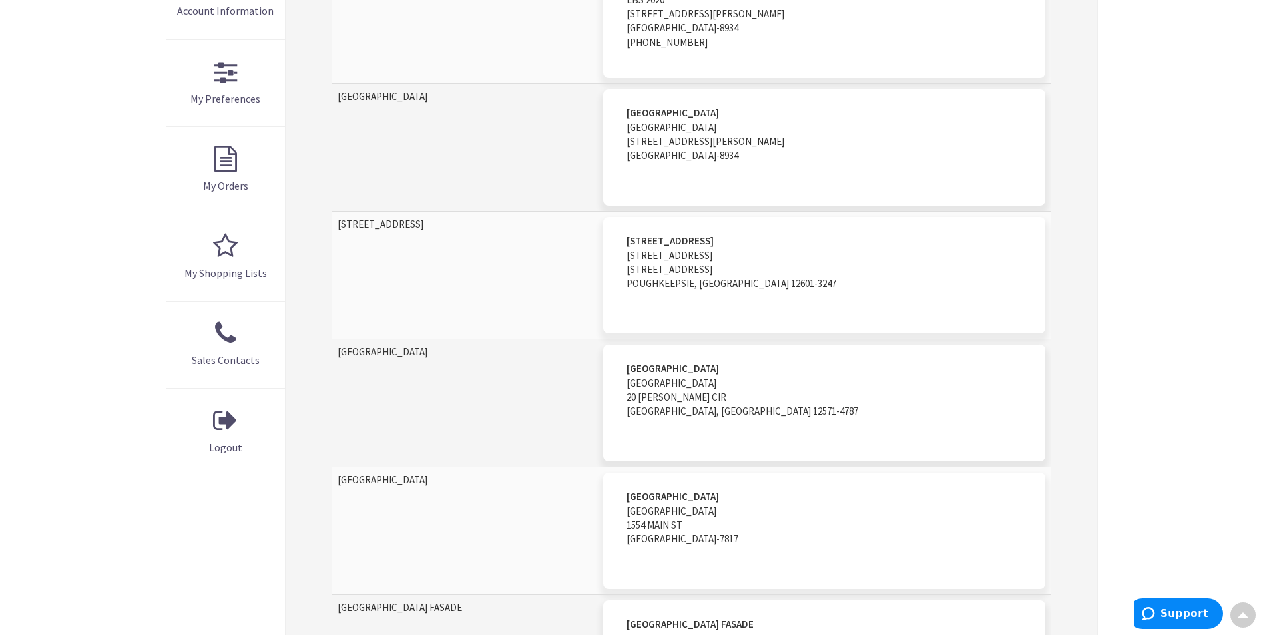
scroll to position [335, 0]
click at [384, 221] on td "[STREET_ADDRESS]" at bounding box center [465, 275] width 266 height 128
click at [386, 222] on td "[STREET_ADDRESS]" at bounding box center [465, 275] width 266 height 128
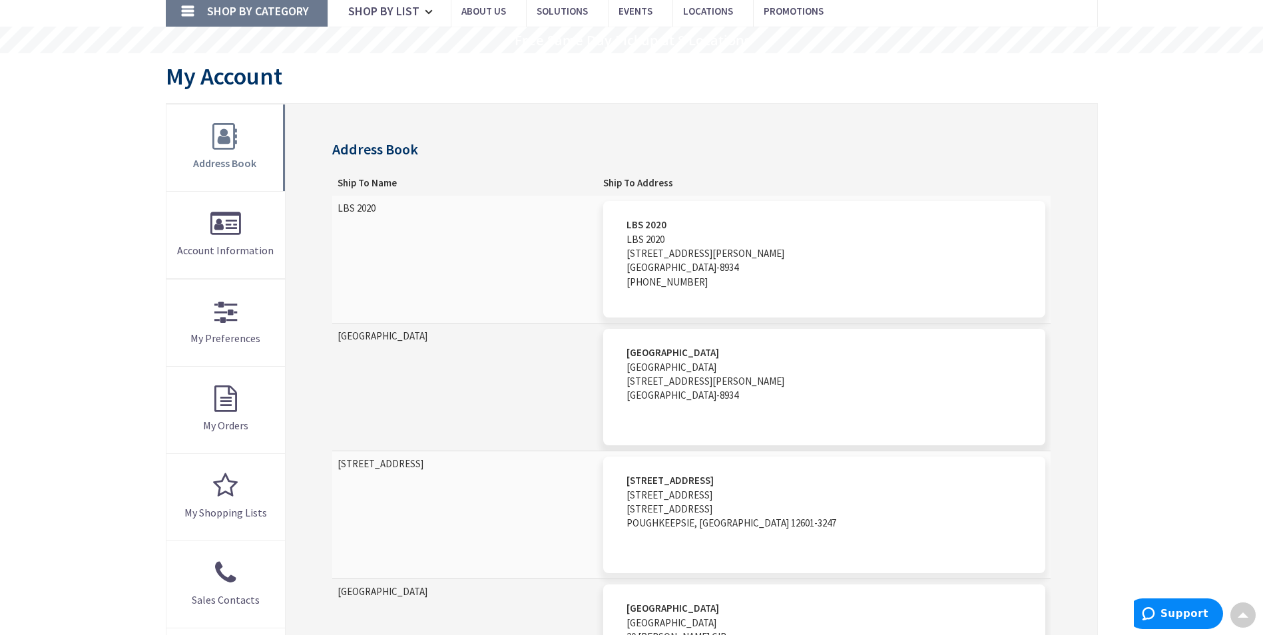
scroll to position [0, 0]
